Goal: Information Seeking & Learning: Check status

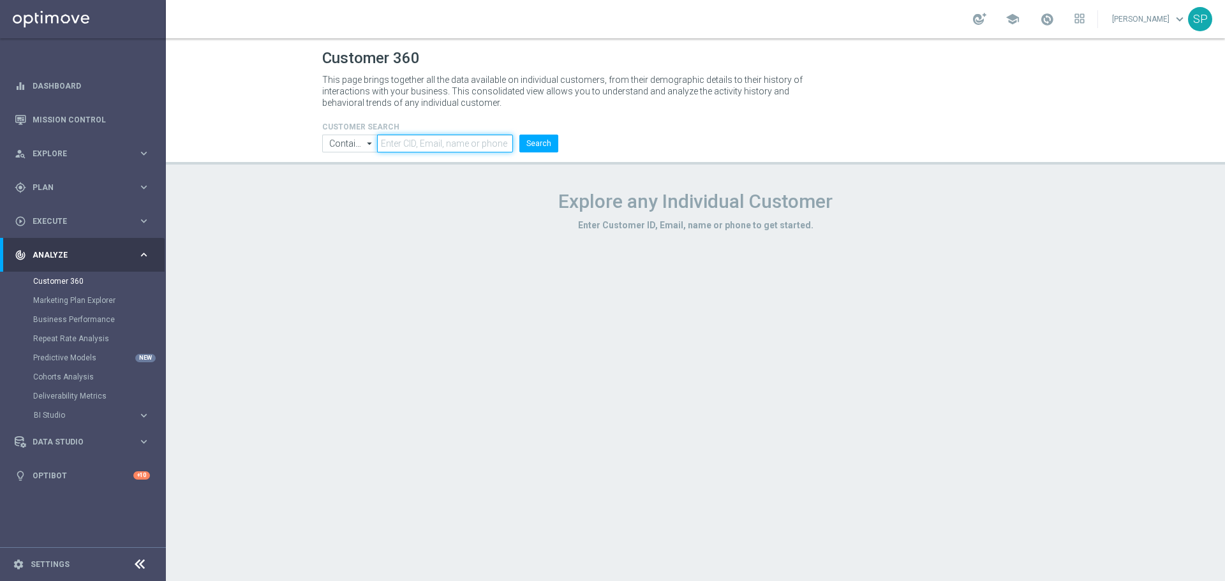
paste input "949521"
type input "949521"
click at [545, 140] on button "Search" at bounding box center [539, 144] width 39 height 18
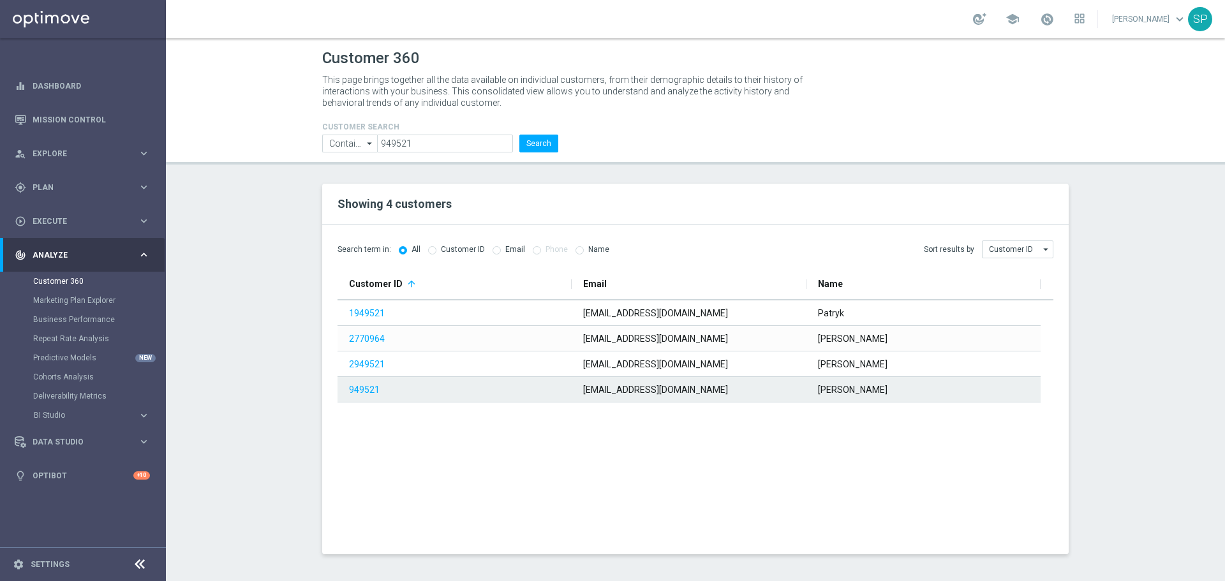
click at [353, 387] on link "949521" at bounding box center [364, 390] width 31 height 10
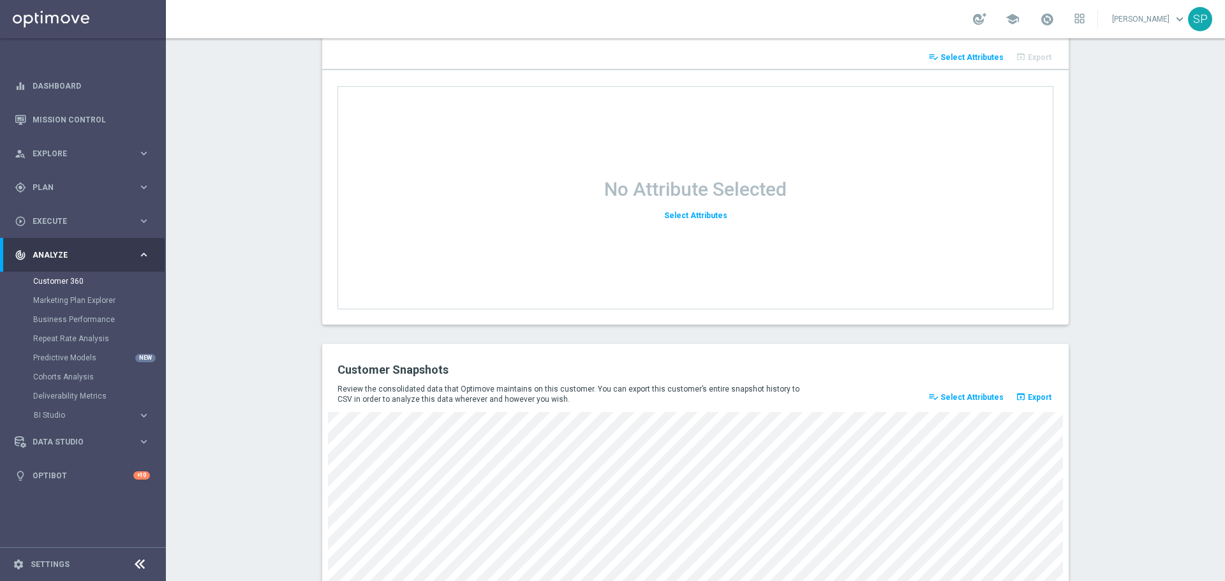
scroll to position [1637, 0]
